Goal: Transaction & Acquisition: Purchase product/service

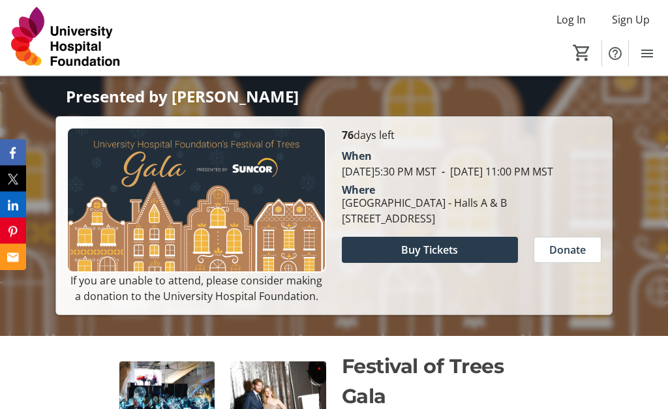
scroll to position [243, 0]
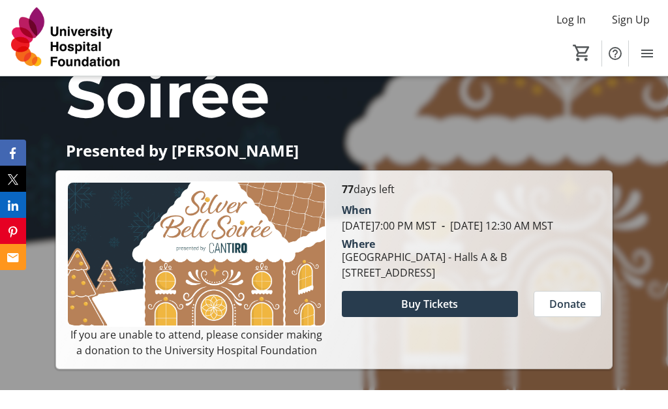
scroll to position [290, 0]
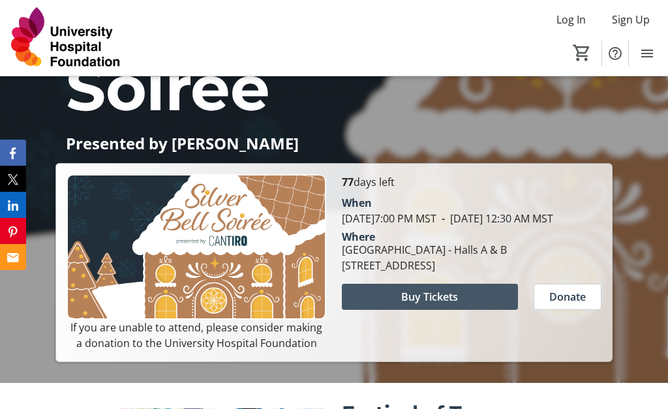
click at [438, 305] on span "Buy Tickets" at bounding box center [429, 297] width 57 height 16
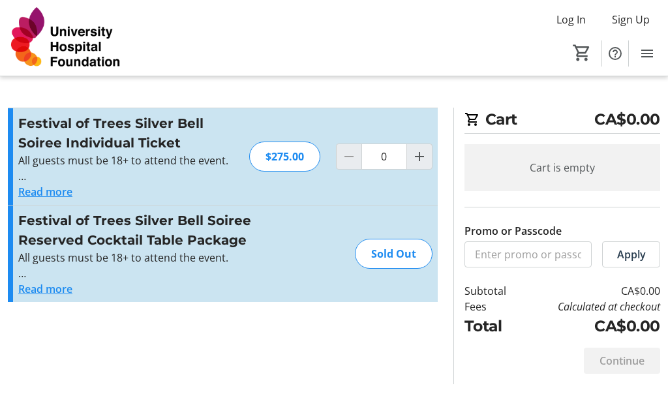
click at [29, 197] on button "Read more" at bounding box center [45, 192] width 54 height 16
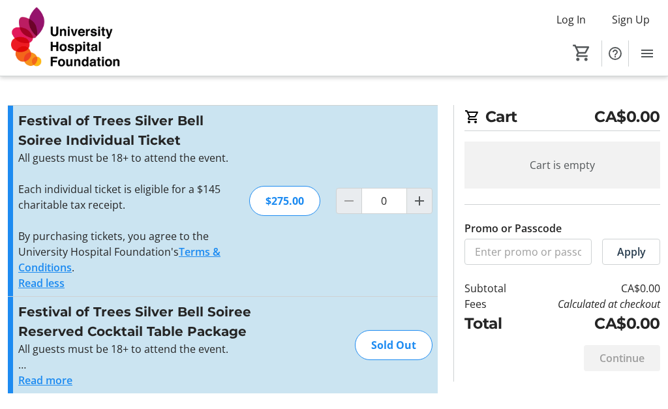
scroll to position [60, 0]
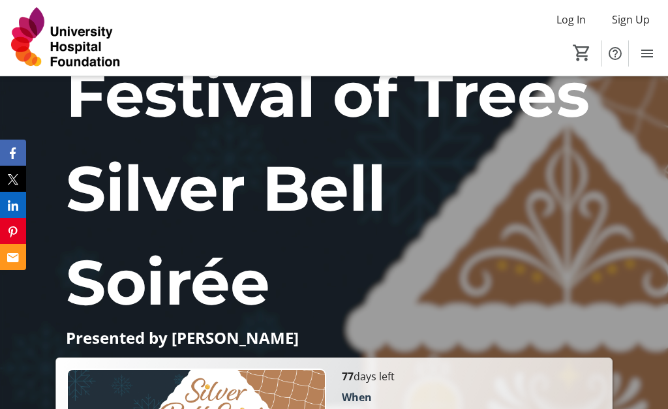
scroll to position [79, 0]
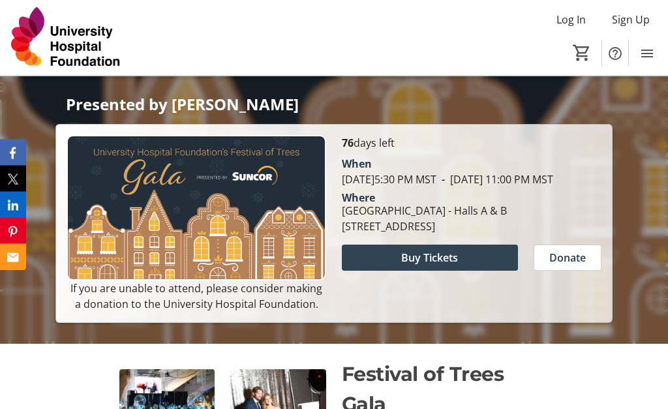
scroll to position [235, 0]
click at [415, 265] on span "Buy Tickets" at bounding box center [429, 258] width 57 height 16
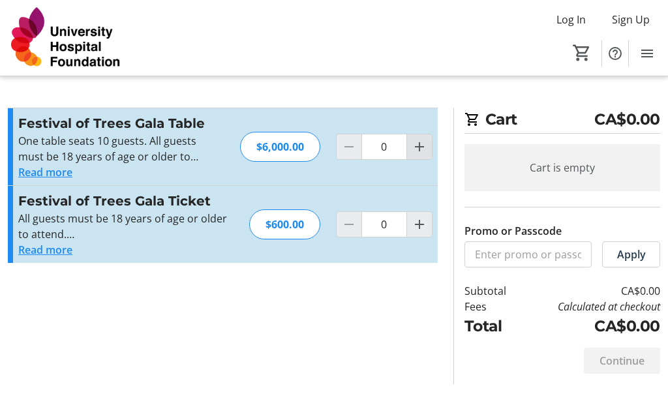
click at [419, 148] on mat-icon "Increment by one" at bounding box center [419, 147] width 16 height 16
type input "1"
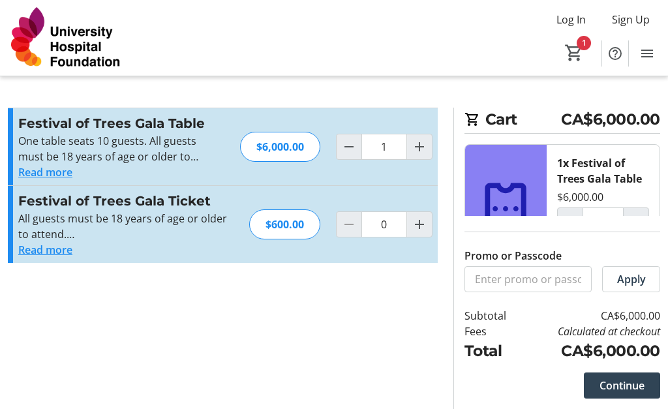
click at [619, 393] on span "Continue" at bounding box center [621, 386] width 45 height 16
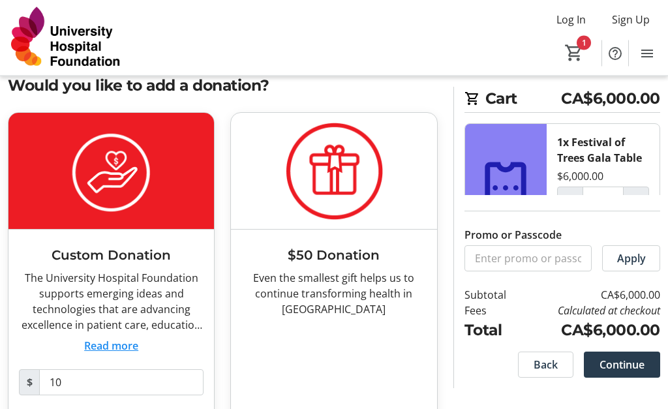
scroll to position [39, 0]
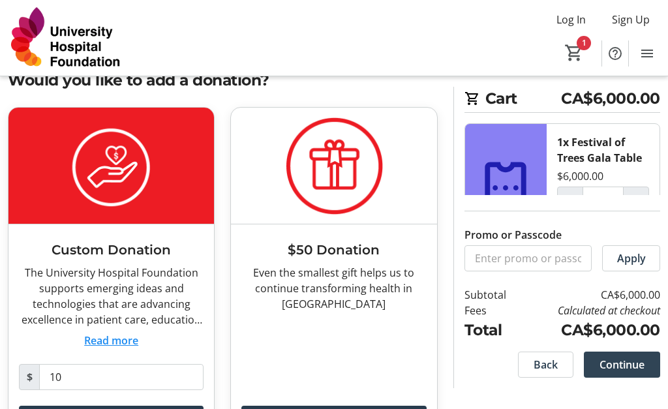
click at [634, 380] on span at bounding box center [622, 364] width 76 height 31
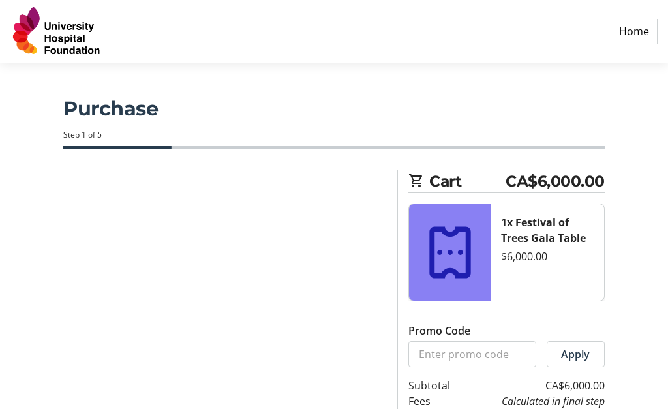
select select "CA"
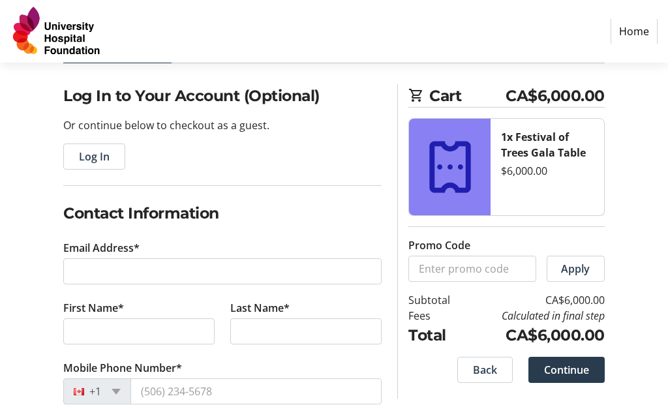
scroll to position [87, 0]
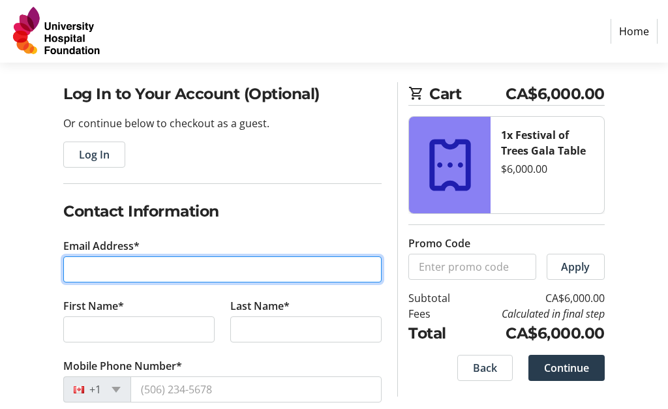
click at [166, 269] on input "Email Address*" at bounding box center [222, 270] width 318 height 26
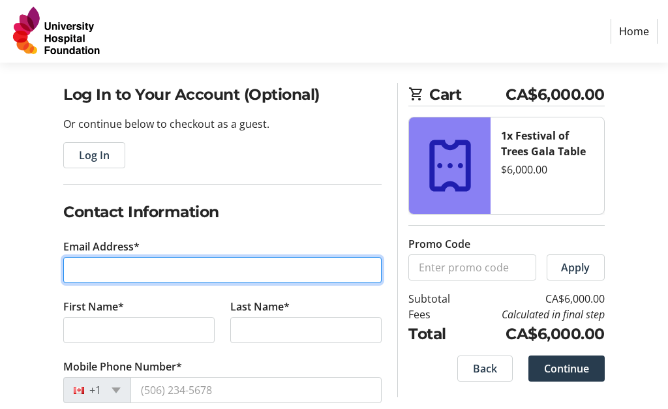
type input "[PERSON_NAME][EMAIL_ADDRESS][PERSON_NAME][DOMAIN_NAME]"
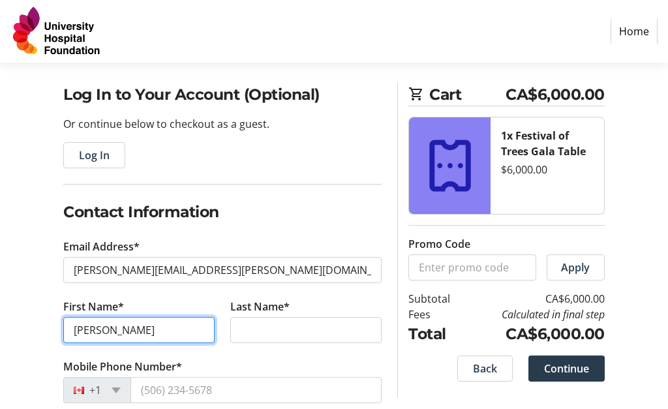
type input "[PERSON_NAME]"
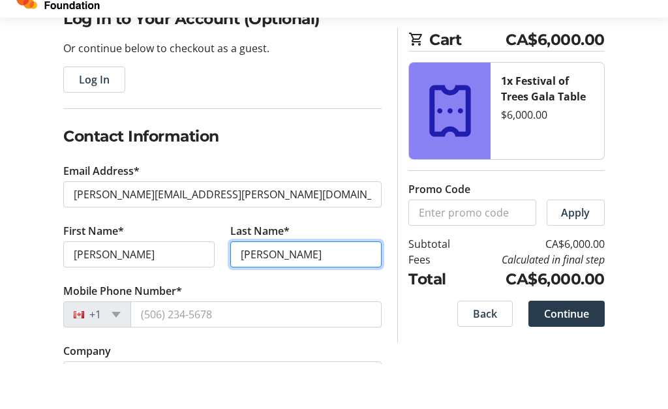
scroll to position [132, 0]
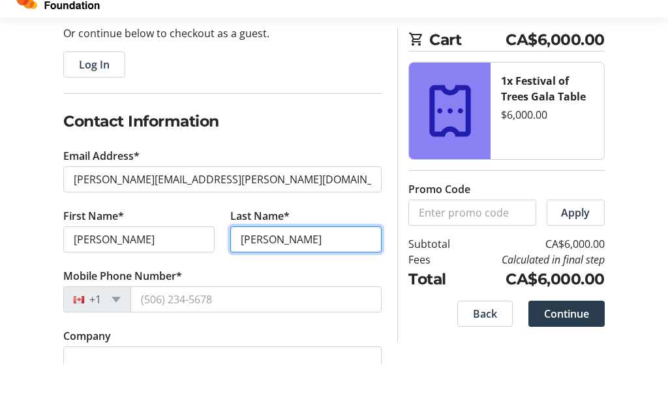
type input "[PERSON_NAME]"
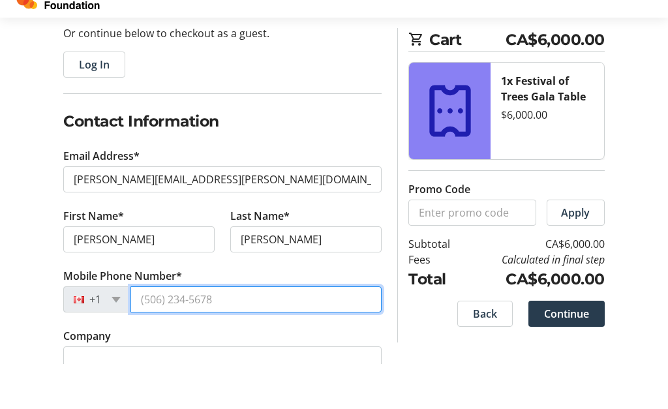
click at [201, 331] on input "Mobile Phone Number*" at bounding box center [255, 344] width 251 height 26
type input "[PHONE_NUMBER]"
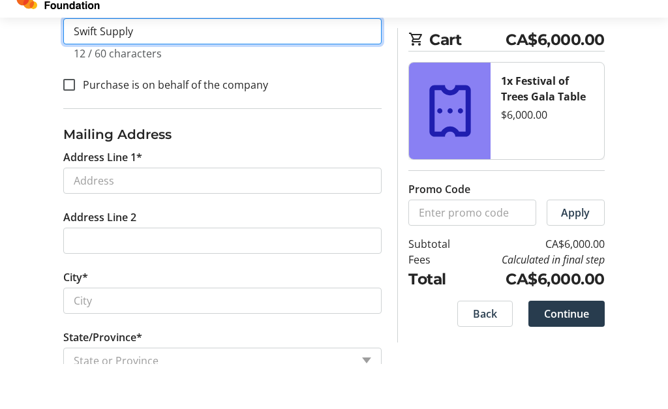
scroll to position [461, 0]
type input "Swift Supply"
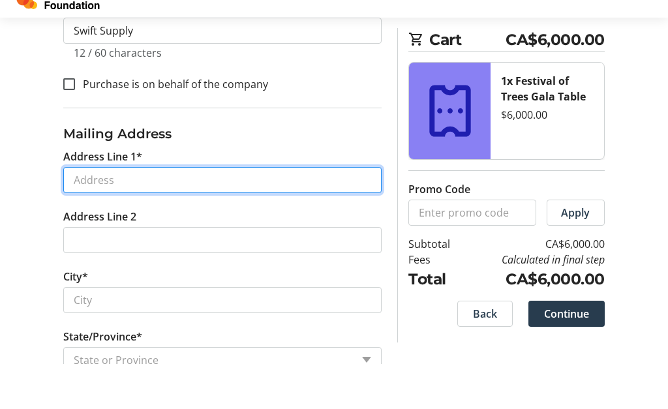
click at [110, 212] on input "Address Line 1*" at bounding box center [222, 225] width 318 height 26
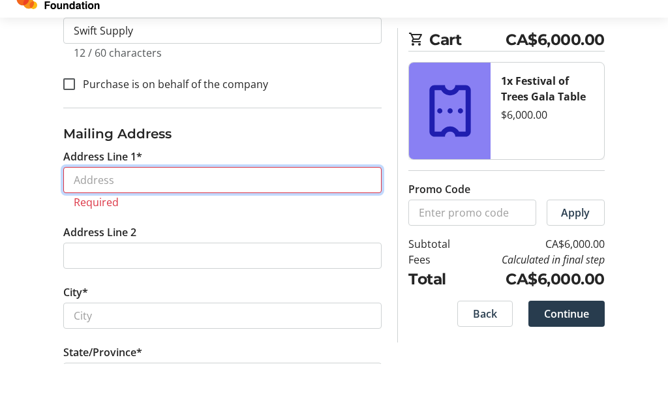
scroll to position [506, 0]
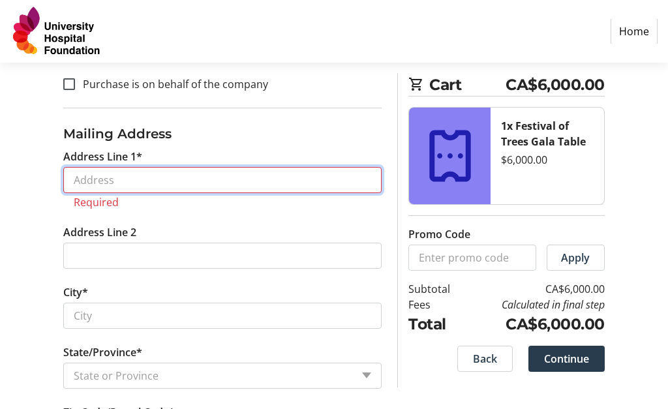
type input "1108 - 119 St NW"
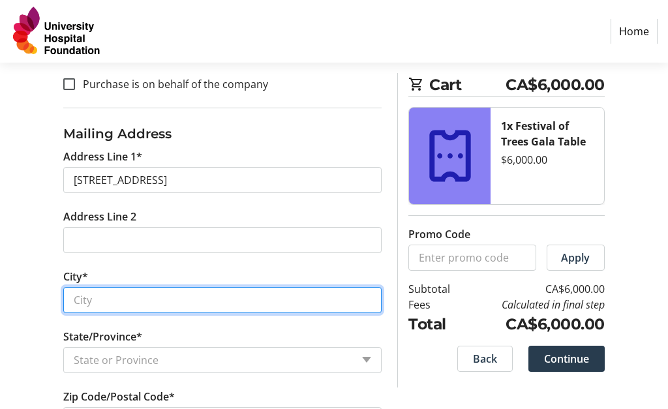
type input "Edmonton"
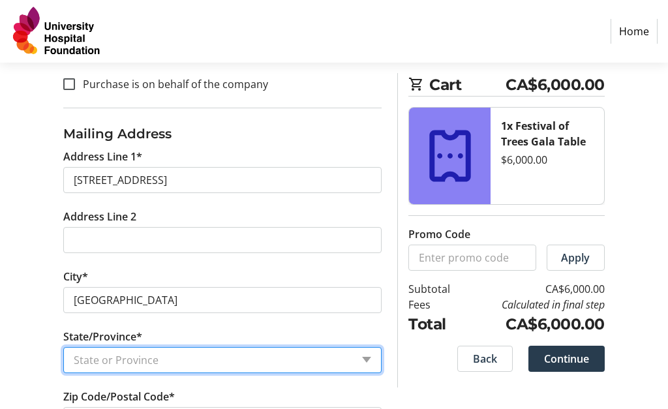
select select "AB"
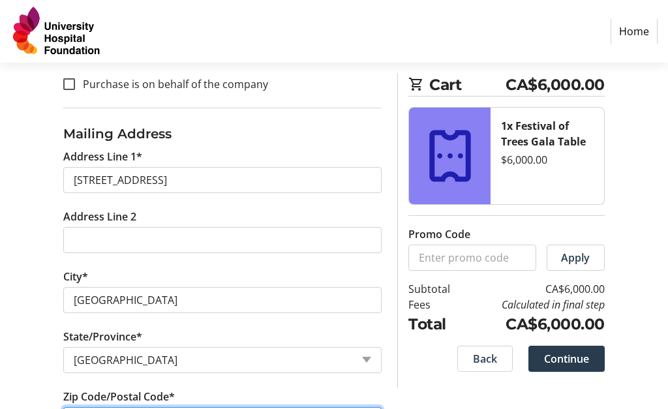
type input "T6J 7H7"
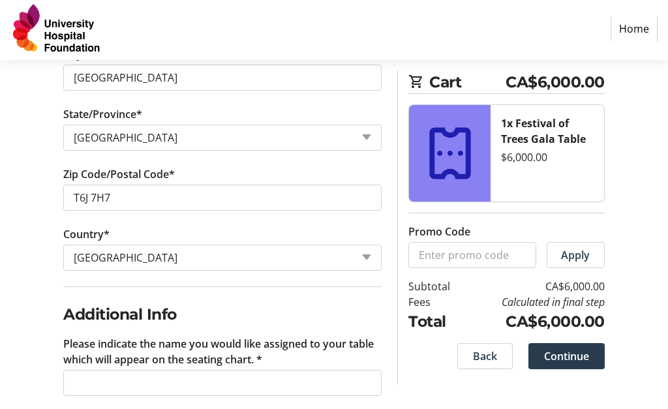
scroll to position [731, 0]
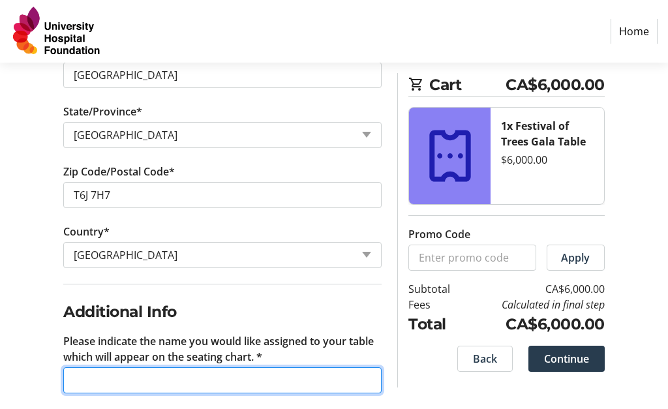
click at [207, 379] on input "Please indicate the name you would like assigned to your table which will appea…" at bounding box center [222, 380] width 318 height 26
type input "Swift Supply"
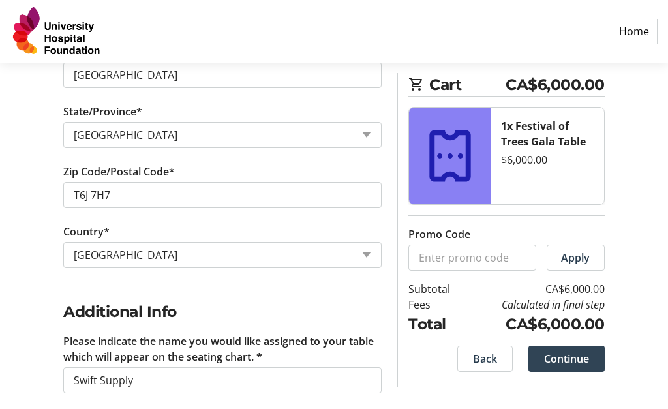
click at [577, 361] on span "Continue" at bounding box center [566, 359] width 45 height 16
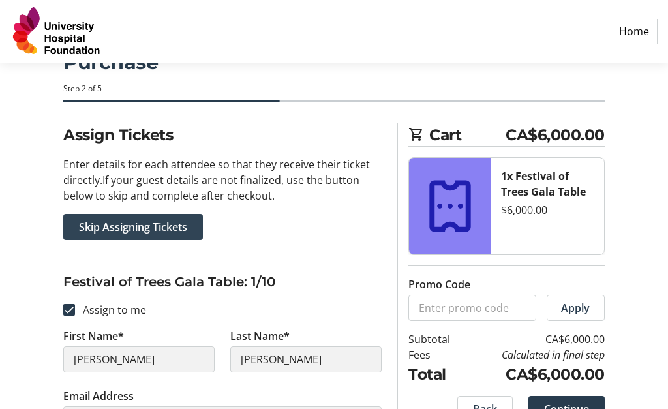
scroll to position [46, 0]
click at [131, 230] on span "Skip Assigning Tickets" at bounding box center [133, 227] width 108 height 16
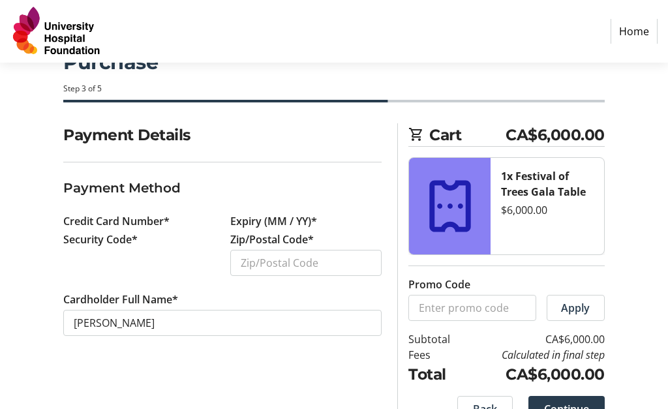
scroll to position [14, 0]
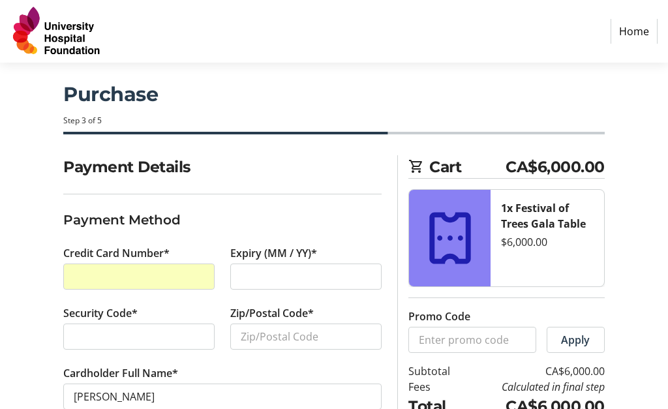
click at [272, 284] on div at bounding box center [305, 276] width 151 height 26
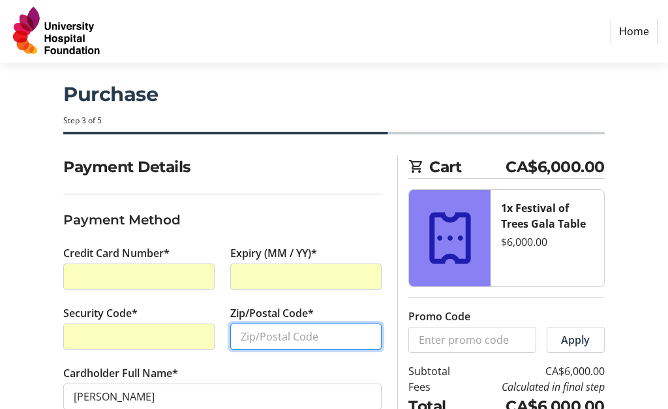
click at [288, 335] on input "Zip/Postal Code*" at bounding box center [305, 336] width 151 height 26
type input "T6J 7H7"
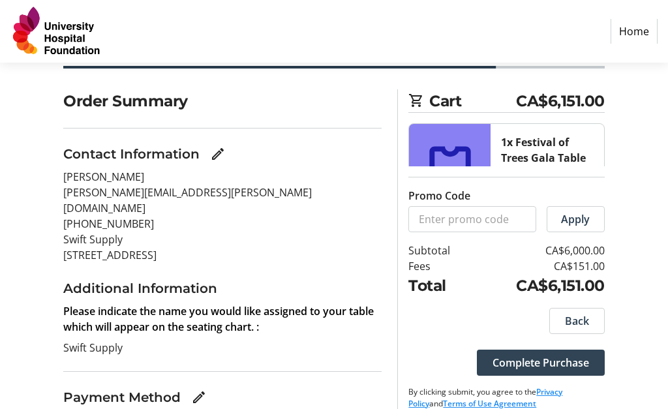
scroll to position [91, 0]
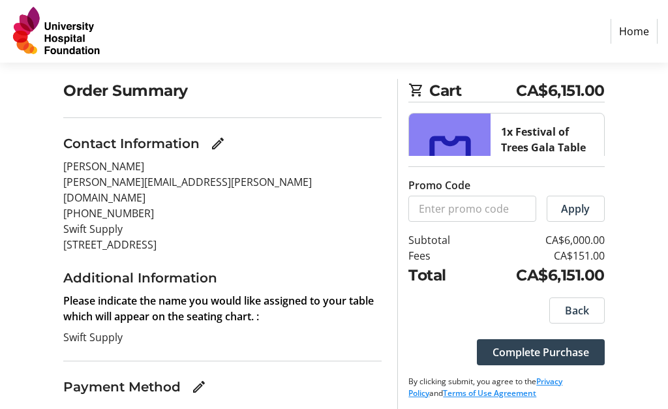
click at [550, 360] on span "Complete Purchase" at bounding box center [540, 352] width 97 height 16
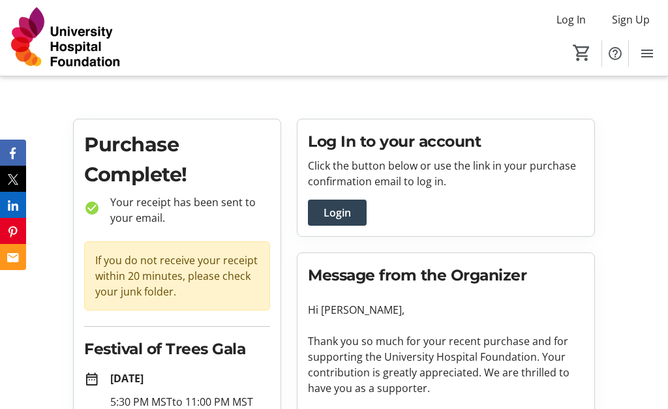
click at [336, 217] on span "Login" at bounding box center [336, 213] width 27 height 16
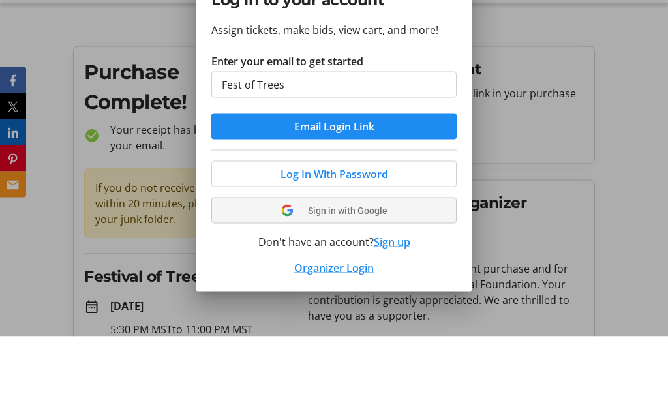
click at [334, 186] on button "Email Login Link" at bounding box center [333, 199] width 245 height 26
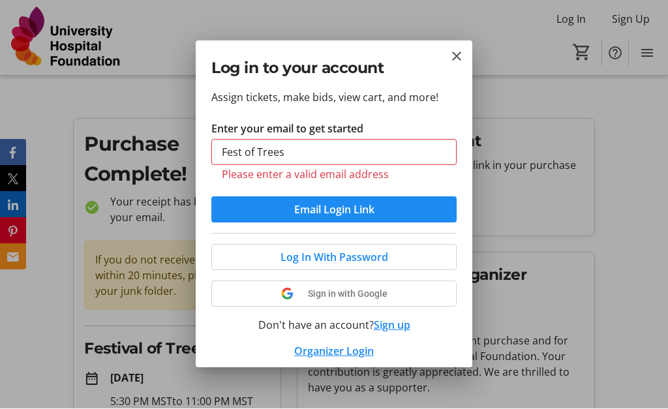
click at [293, 151] on input "Fest of Trees" at bounding box center [333, 153] width 245 height 26
click at [293, 149] on input "Fest of Trees" at bounding box center [333, 153] width 245 height 26
type input "F"
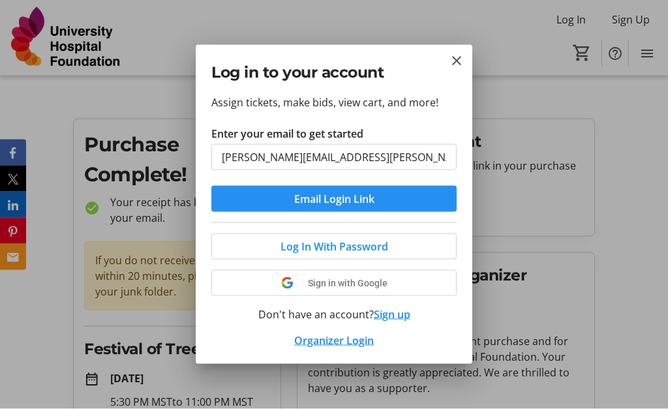
type input "[PERSON_NAME][EMAIL_ADDRESS][PERSON_NAME][DOMAIN_NAME]"
click at [330, 197] on span "Email Login Link" at bounding box center [334, 199] width 80 height 16
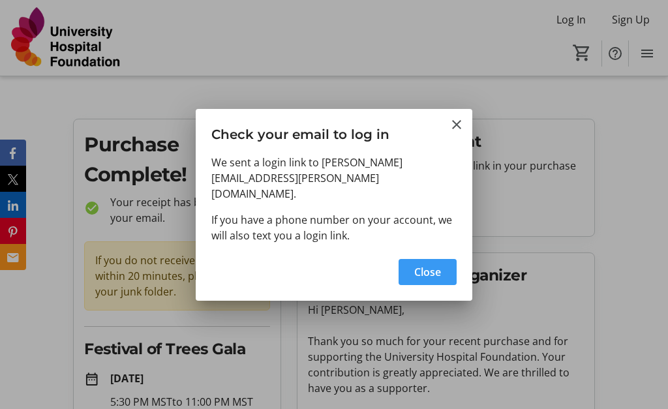
click at [429, 273] on span "button" at bounding box center [427, 271] width 58 height 31
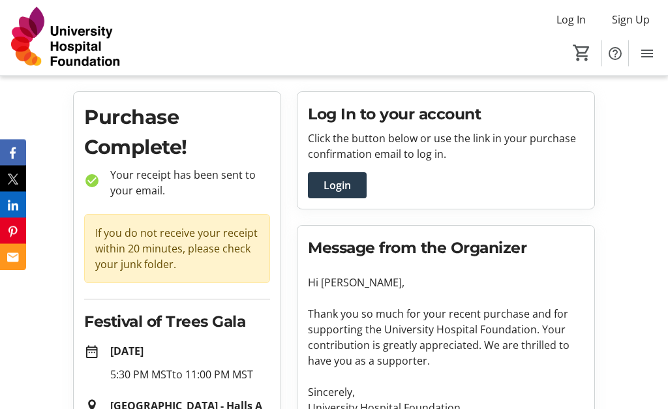
scroll to position [35, 0]
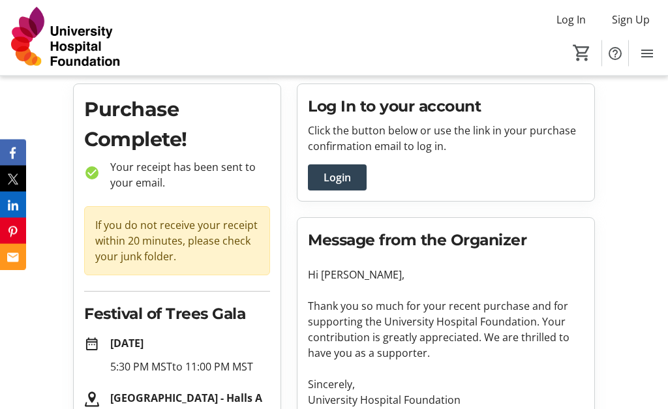
click at [333, 175] on span "Login" at bounding box center [336, 178] width 27 height 16
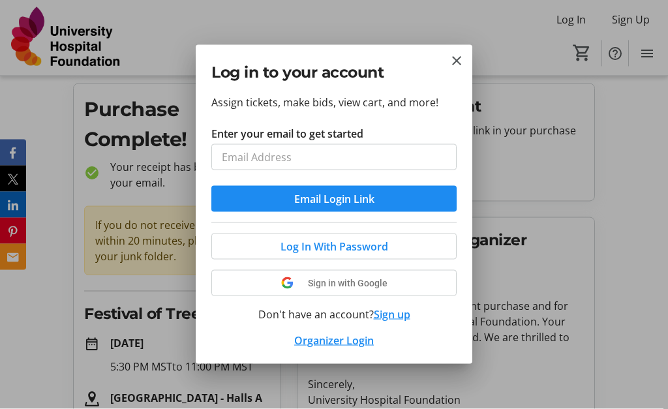
scroll to position [0, 0]
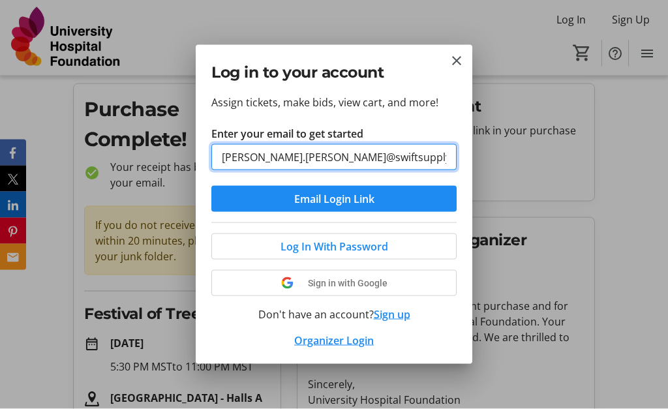
type input "[PERSON_NAME][EMAIL_ADDRESS][PERSON_NAME][DOMAIN_NAME]"
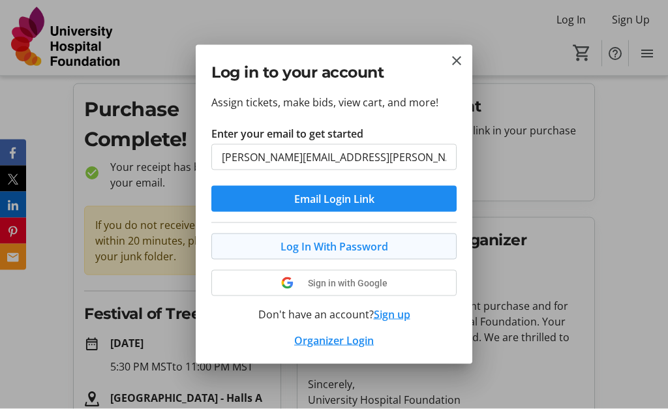
click at [333, 247] on span "Log In With Password" at bounding box center [334, 247] width 108 height 16
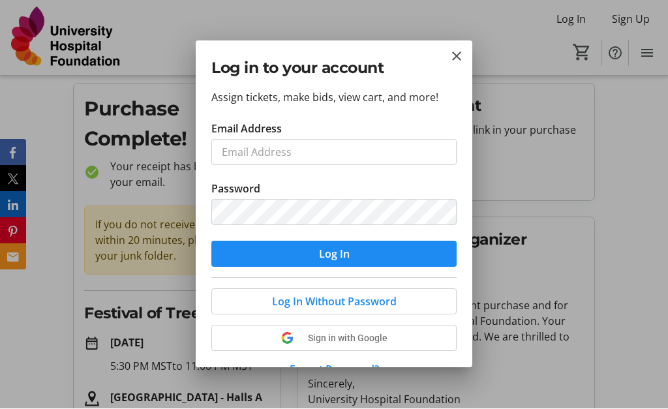
click at [290, 138] on tr-form-field "Email Address" at bounding box center [333, 151] width 245 height 60
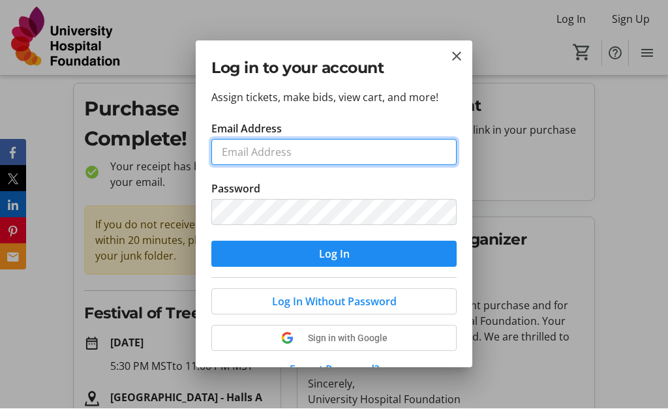
click at [288, 151] on input "Email Address" at bounding box center [333, 153] width 245 height 26
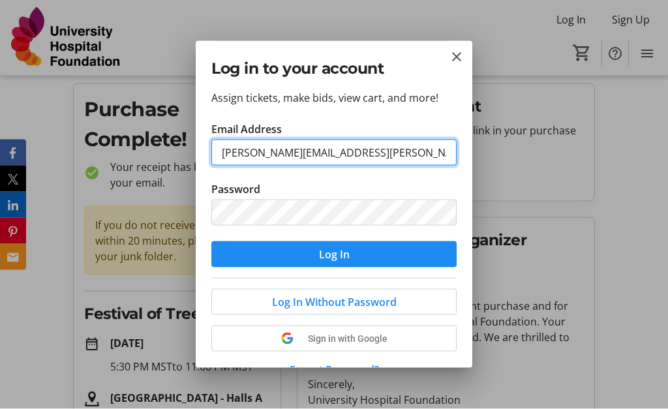
type input "[PERSON_NAME][EMAIL_ADDRESS][PERSON_NAME][DOMAIN_NAME]"
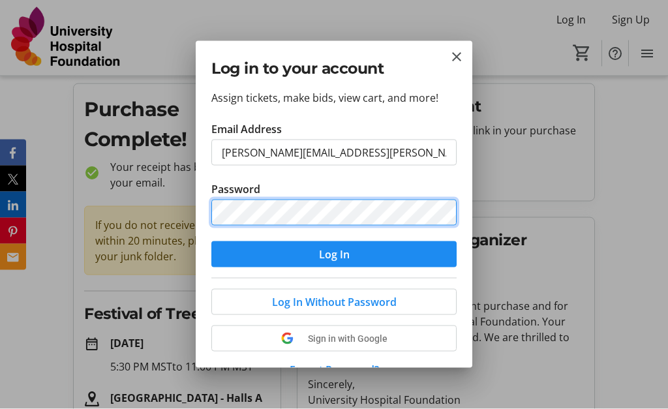
click at [334, 254] on button "Log In" at bounding box center [333, 254] width 245 height 26
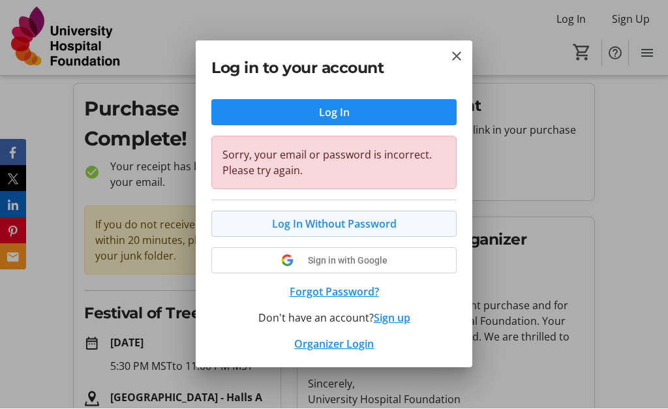
scroll to position [141, 0]
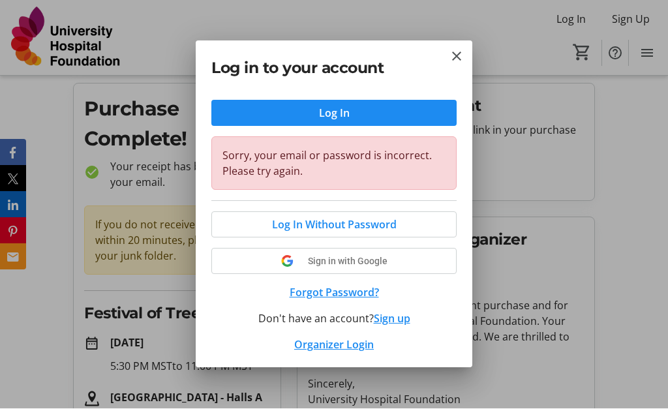
click at [336, 295] on button "Forgot Password?" at bounding box center [333, 293] width 245 height 16
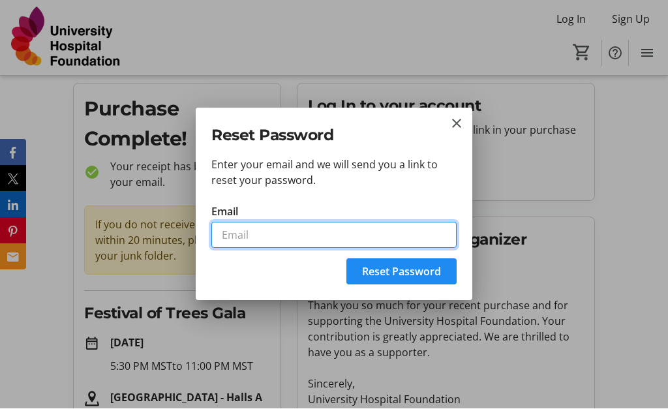
click at [273, 235] on input "Email" at bounding box center [333, 235] width 245 height 26
type input "[PERSON_NAME][EMAIL_ADDRESS][PERSON_NAME][DOMAIN_NAME]"
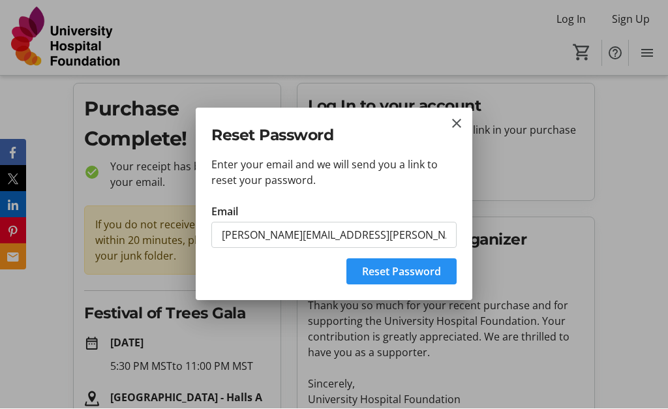
click at [395, 278] on span "Reset Password" at bounding box center [401, 272] width 79 height 16
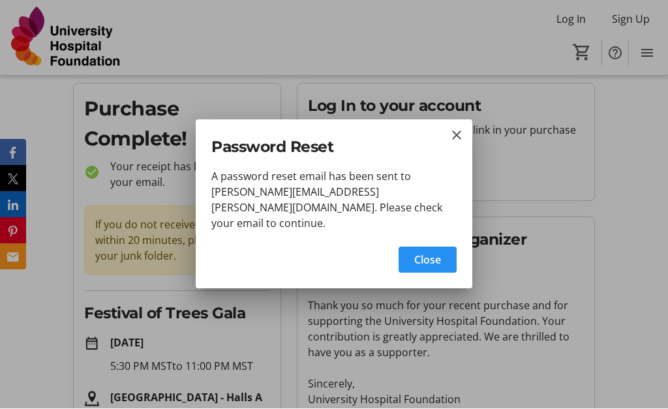
click at [421, 253] on span "Close" at bounding box center [427, 260] width 27 height 16
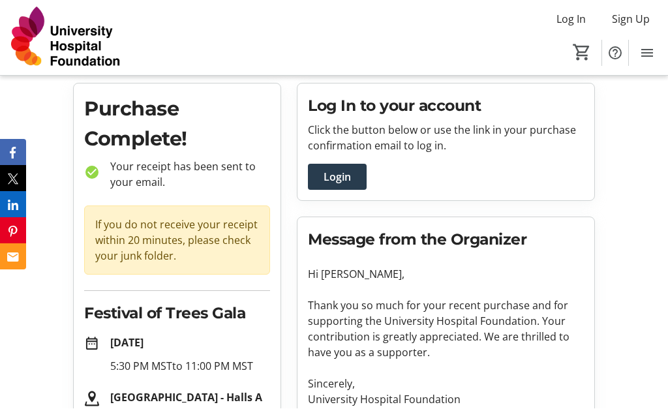
scroll to position [35, 0]
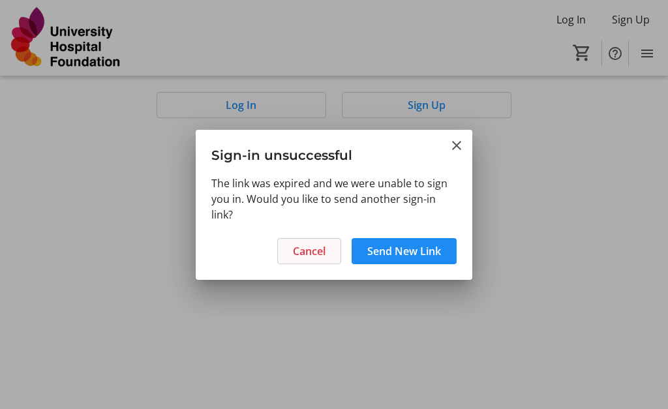
click at [305, 254] on span "Cancel" at bounding box center [309, 251] width 33 height 16
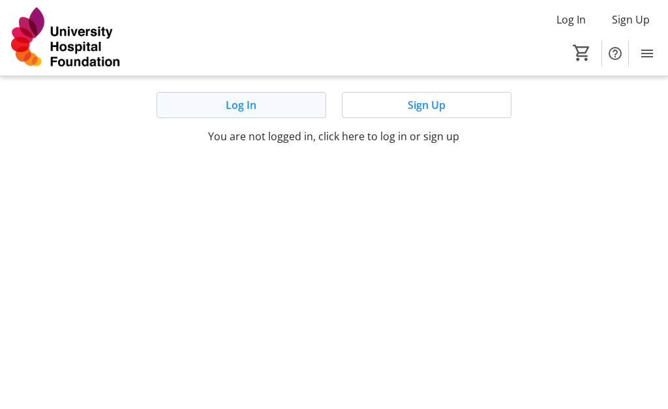
click at [253, 113] on span at bounding box center [241, 104] width 168 height 31
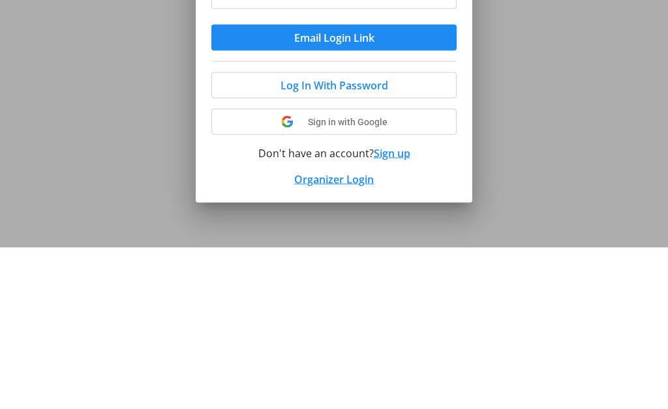
click at [391, 222] on div "Log In With Password Sign in with Google Don't have an account? Sign up Organiz…" at bounding box center [333, 285] width 245 height 126
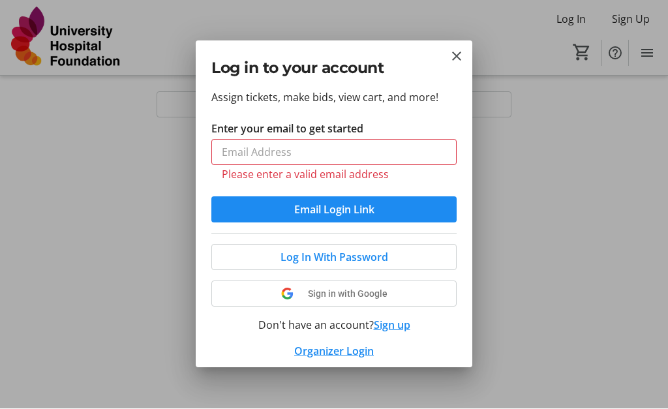
click at [392, 329] on button "Sign up" at bounding box center [392, 326] width 37 height 16
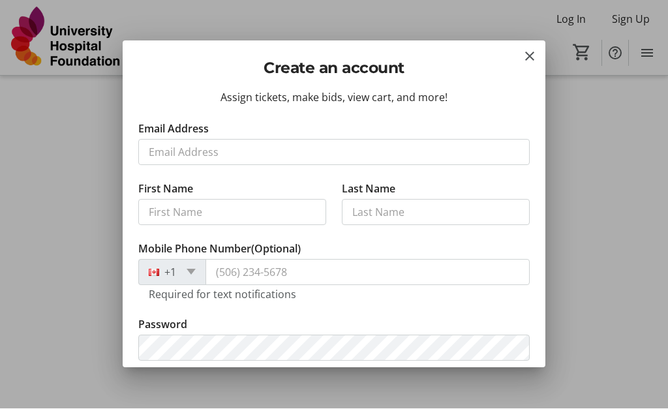
click at [238, 166] on tr-form-field "Email Address" at bounding box center [333, 151] width 391 height 60
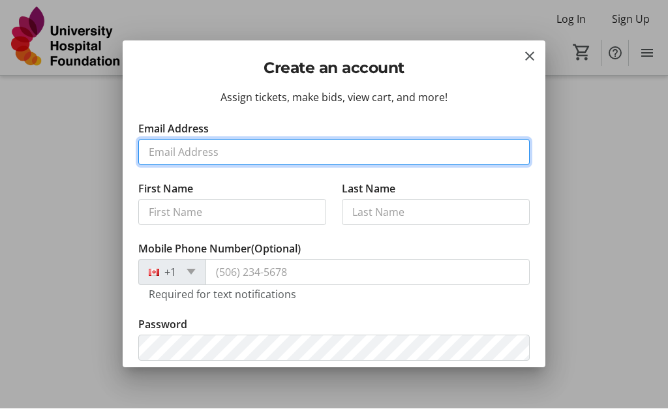
click at [217, 151] on input "Email Address" at bounding box center [333, 153] width 391 height 26
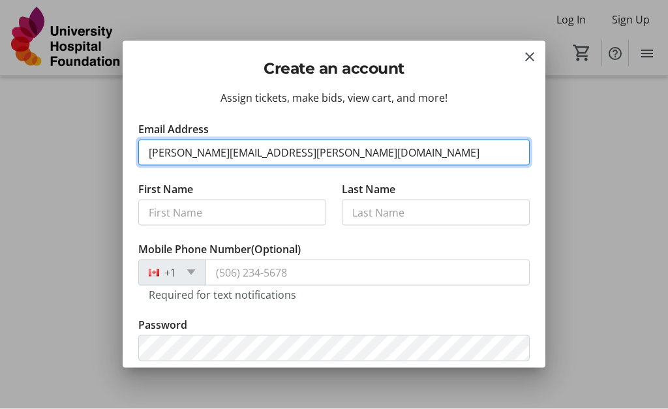
type input "[PERSON_NAME][EMAIL_ADDRESS][PERSON_NAME][DOMAIN_NAME]"
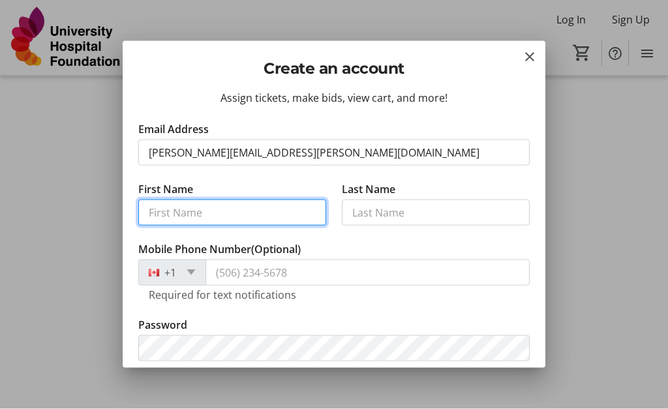
click at [207, 212] on input "First Name" at bounding box center [232, 213] width 188 height 26
type input "[PERSON_NAME]"
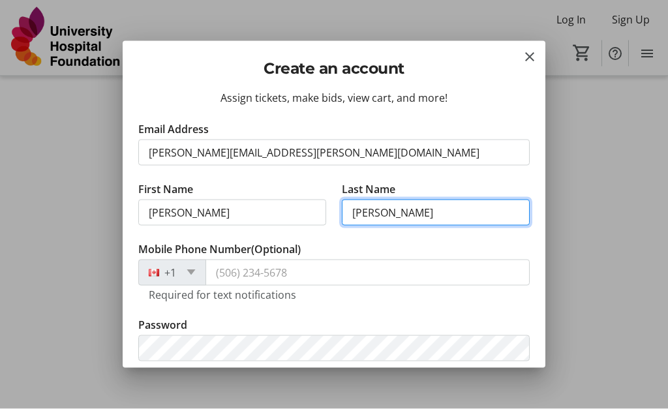
type input "[PERSON_NAME]"
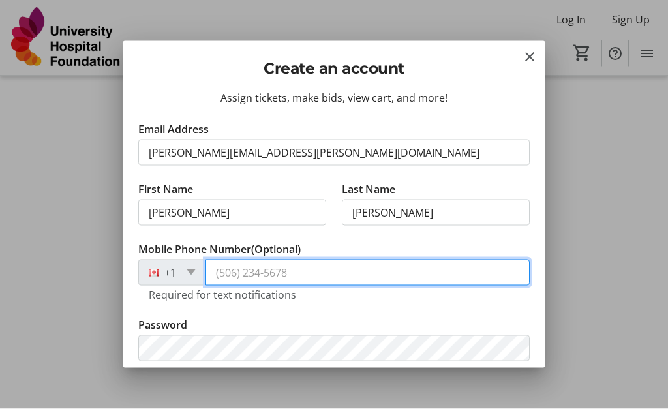
click at [259, 272] on input "Mobile Phone Number (Optional)" at bounding box center [367, 273] width 324 height 26
type input "[PHONE_NUMBER]"
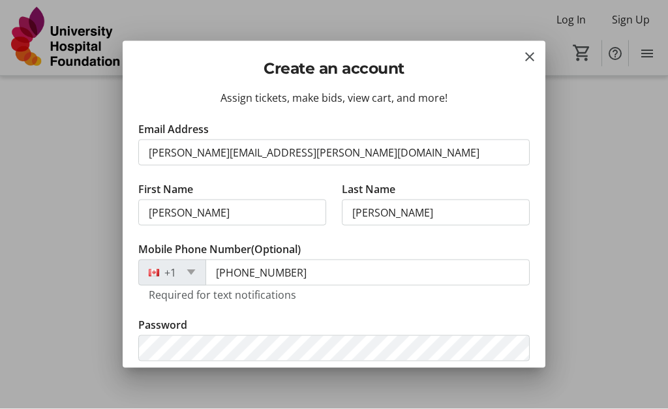
click at [241, 173] on tr-form-field "Email Address [PERSON_NAME][EMAIL_ADDRESS][PERSON_NAME][DOMAIN_NAME]" at bounding box center [333, 151] width 391 height 60
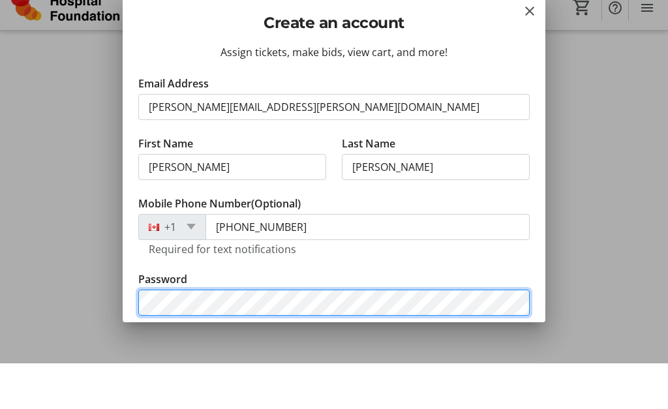
click at [334, 377] on button "Continue" at bounding box center [333, 390] width 391 height 26
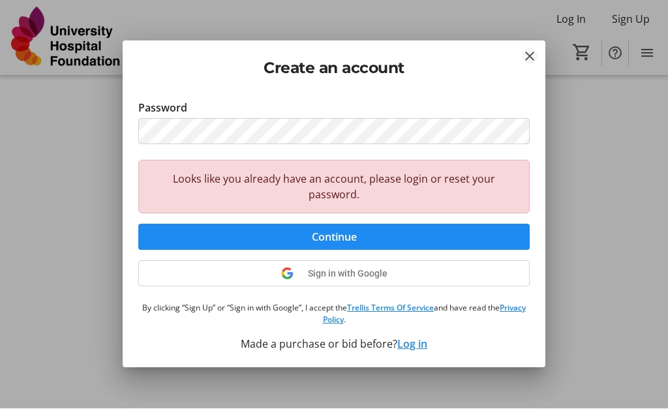
scroll to position [216, 0]
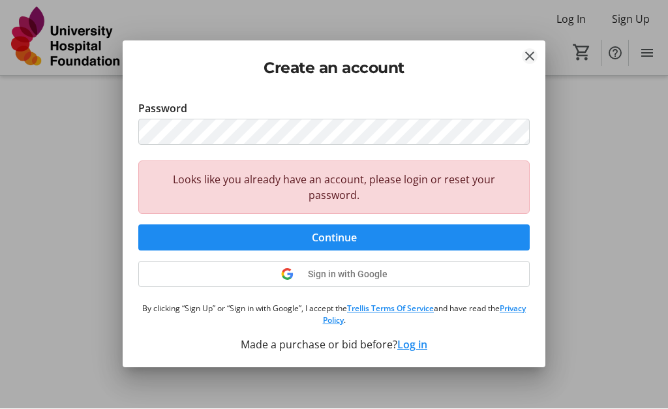
click at [533, 57] on mat-icon "Close" at bounding box center [530, 57] width 16 height 16
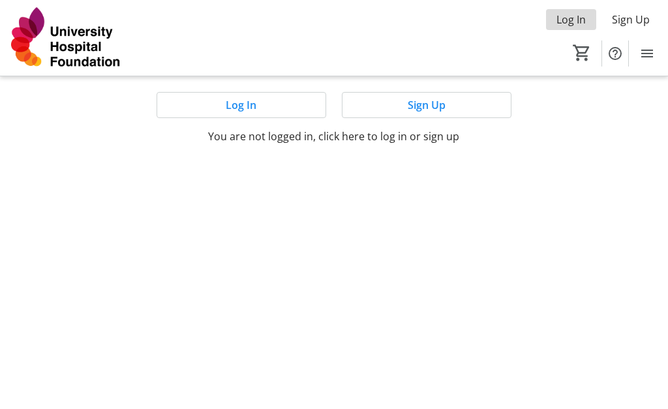
click at [571, 18] on span "Log In" at bounding box center [570, 20] width 29 height 16
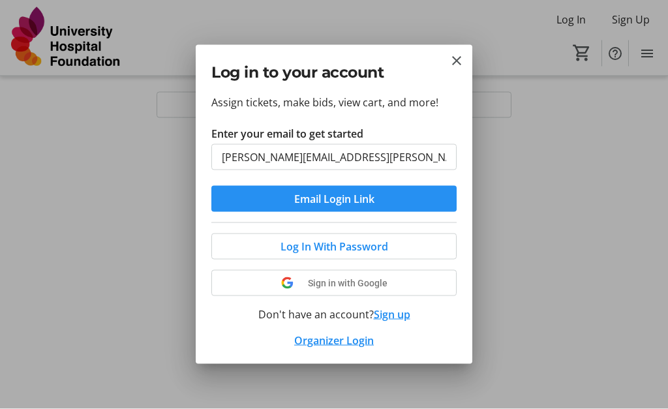
type input "[PERSON_NAME][EMAIL_ADDRESS][PERSON_NAME][DOMAIN_NAME]"
click at [342, 197] on span "Email Login Link" at bounding box center [334, 199] width 80 height 16
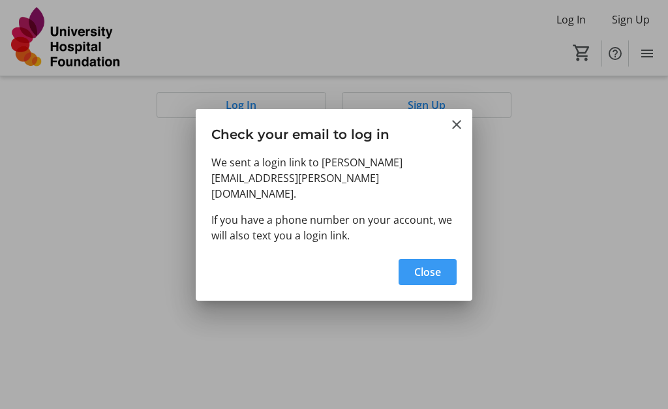
click at [427, 264] on span "Close" at bounding box center [427, 272] width 27 height 16
